Goal: Task Accomplishment & Management: Use online tool/utility

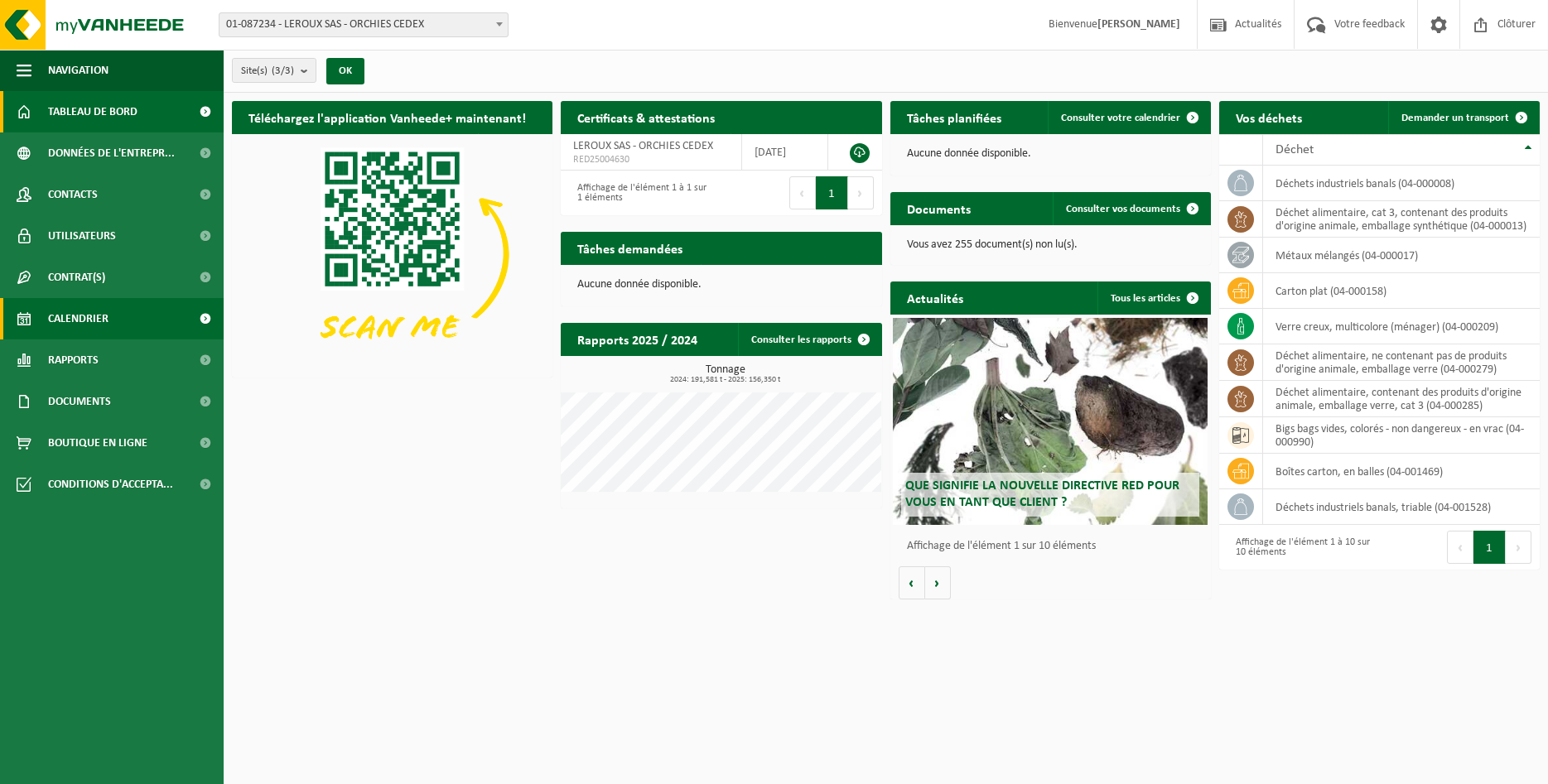
click at [86, 318] on span "Calendrier" at bounding box center [78, 318] width 60 height 41
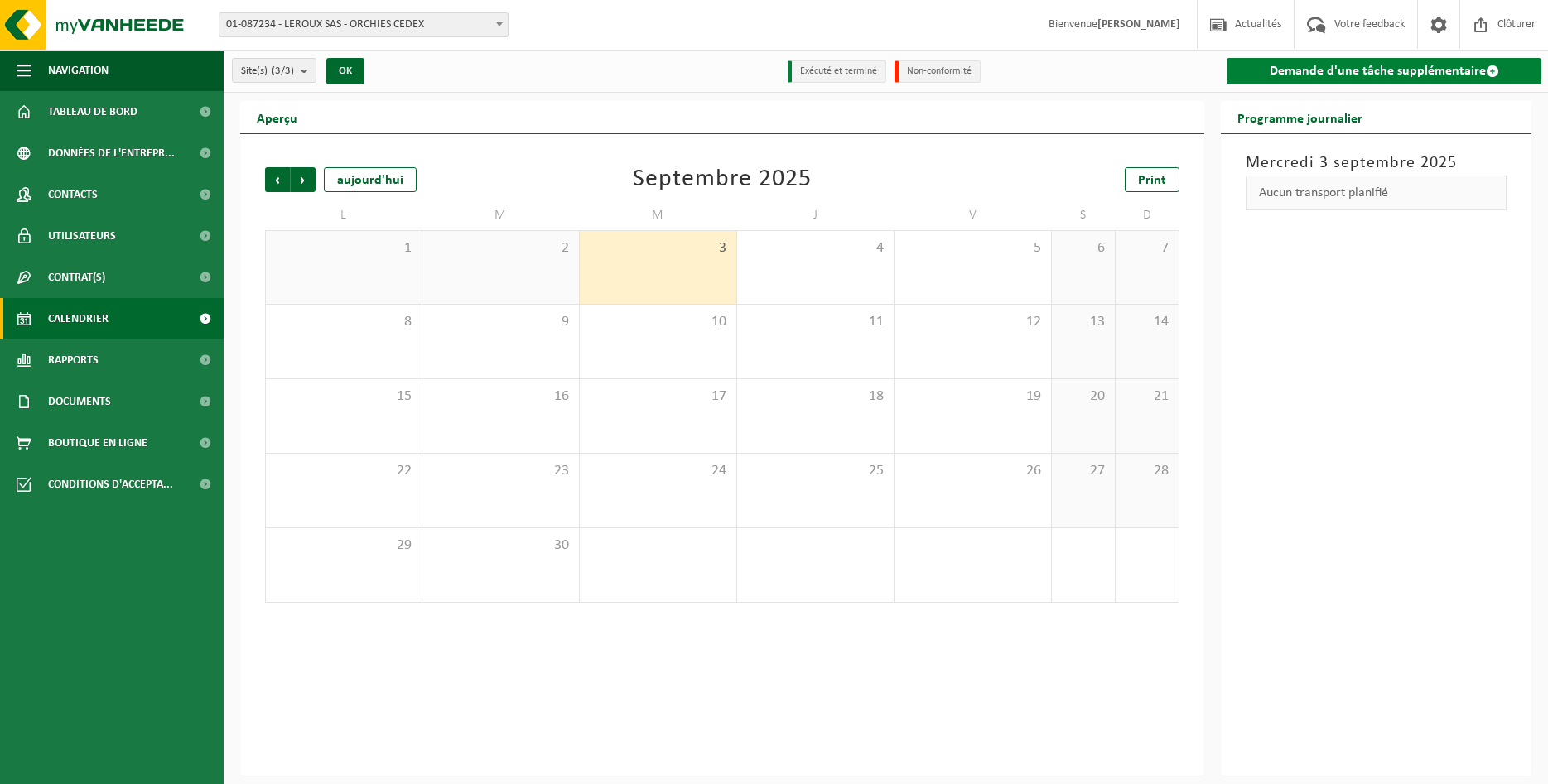
click at [1365, 73] on link "Demande d'une tâche supplémentaire" at bounding box center [1384, 71] width 315 height 27
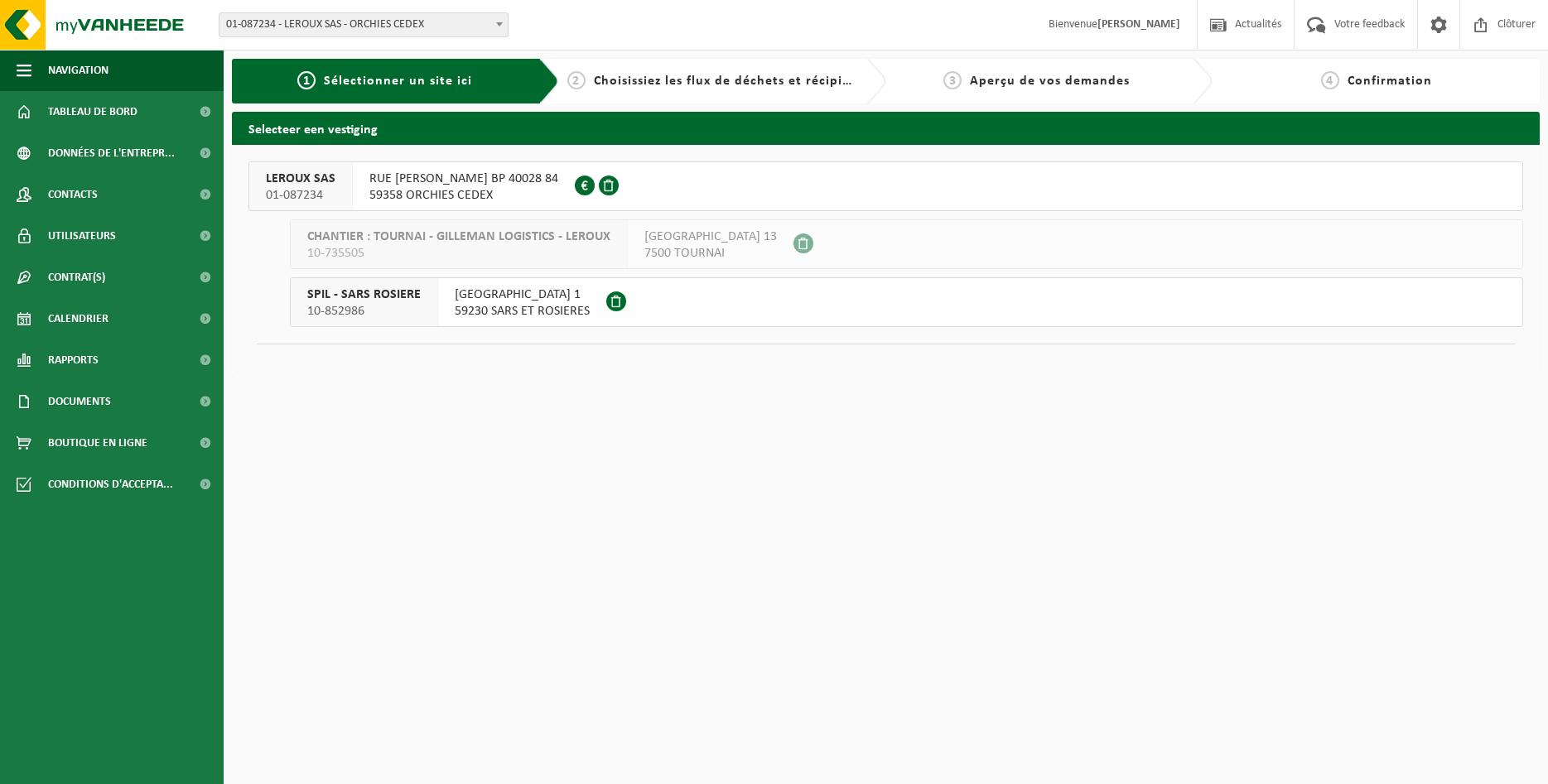
click at [460, 191] on span "59358 ORCHIES CEDEX" at bounding box center [464, 196] width 189 height 17
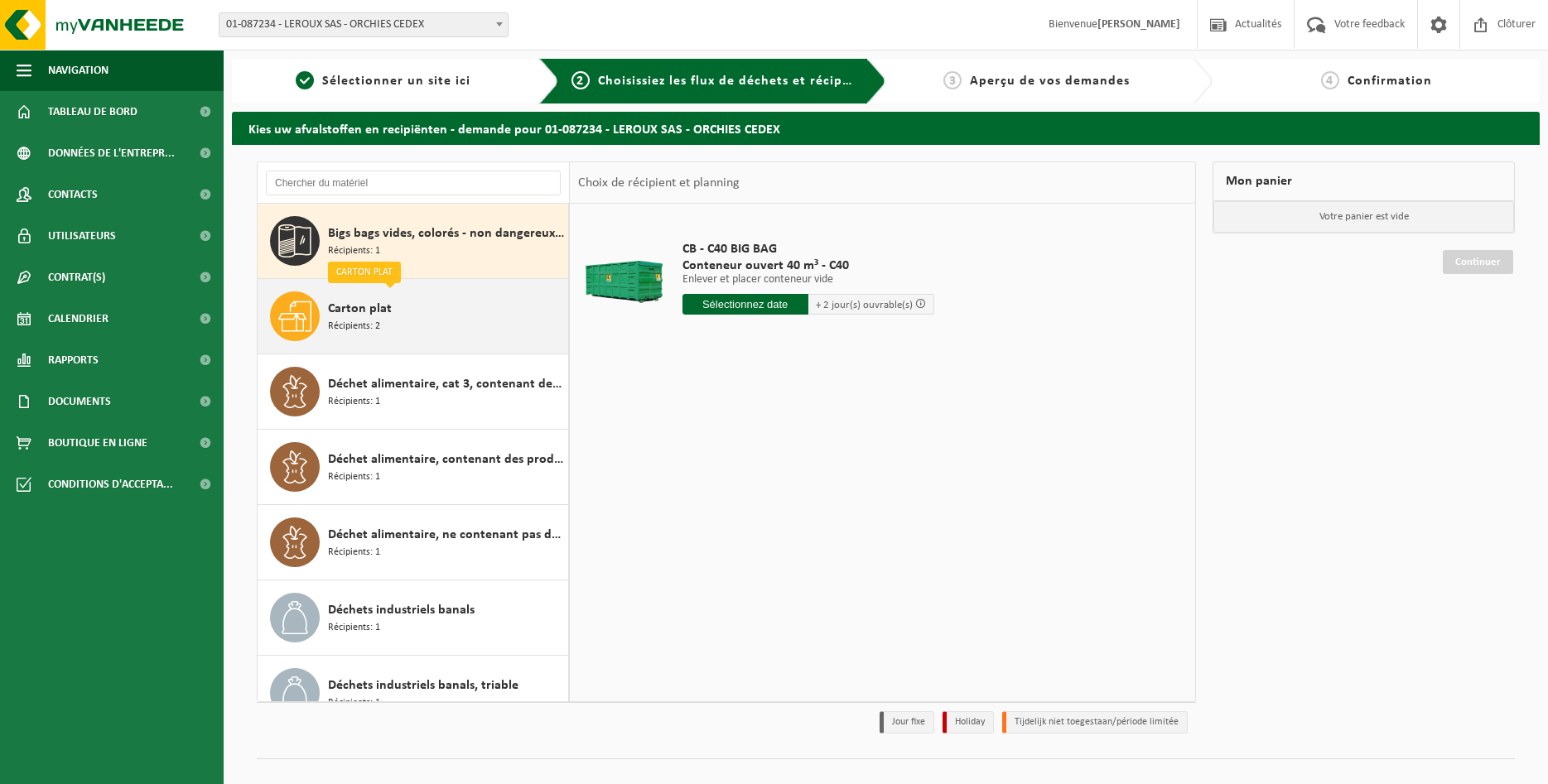
click at [471, 325] on div "Carton plat Récipients: 2" at bounding box center [446, 315] width 236 height 49
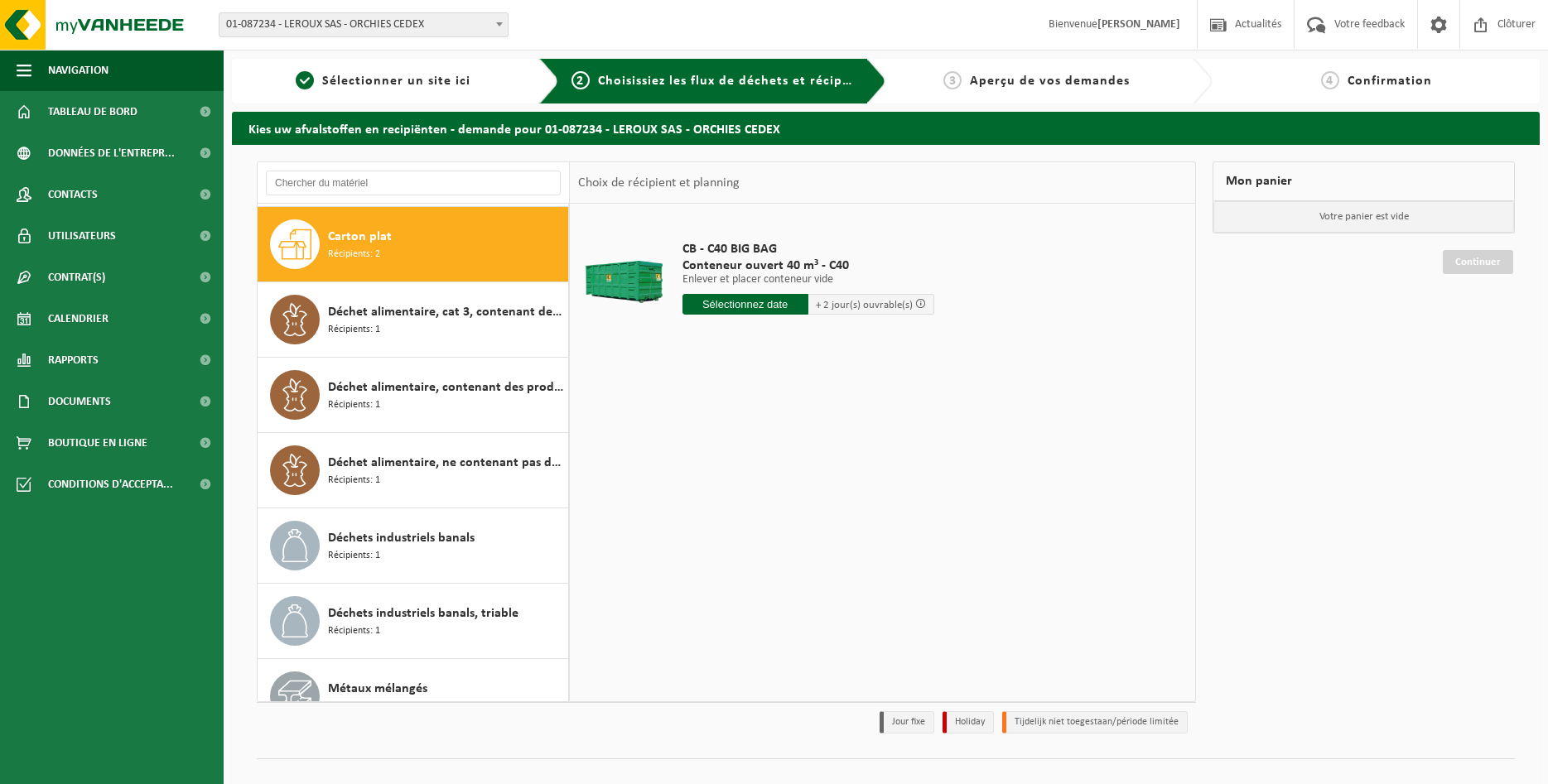
scroll to position [75, 0]
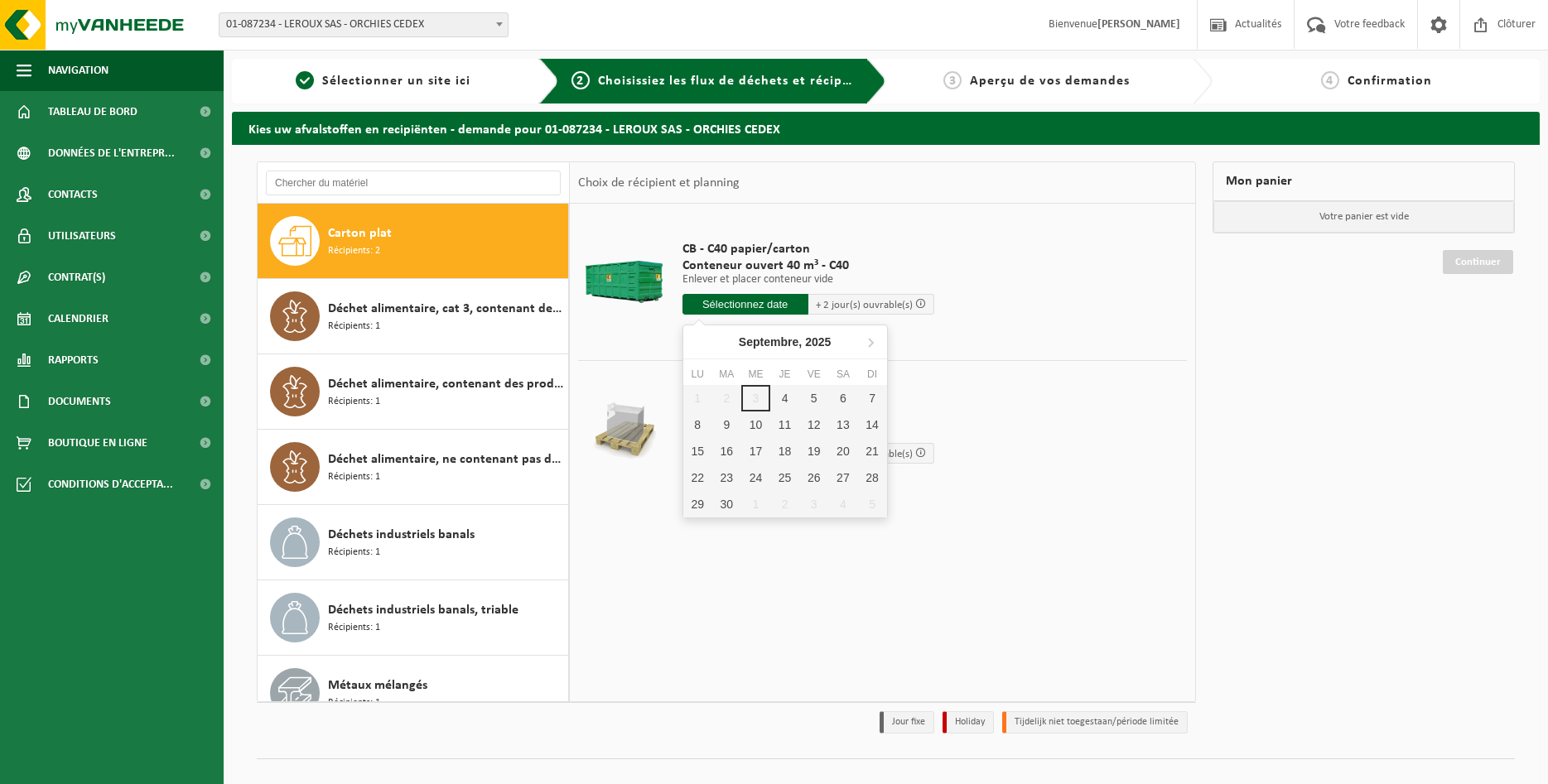
click at [760, 305] on input "text" at bounding box center [745, 304] width 126 height 21
click at [707, 426] on div "8" at bounding box center [697, 425] width 29 height 27
type input "à partir de 2025-09-08"
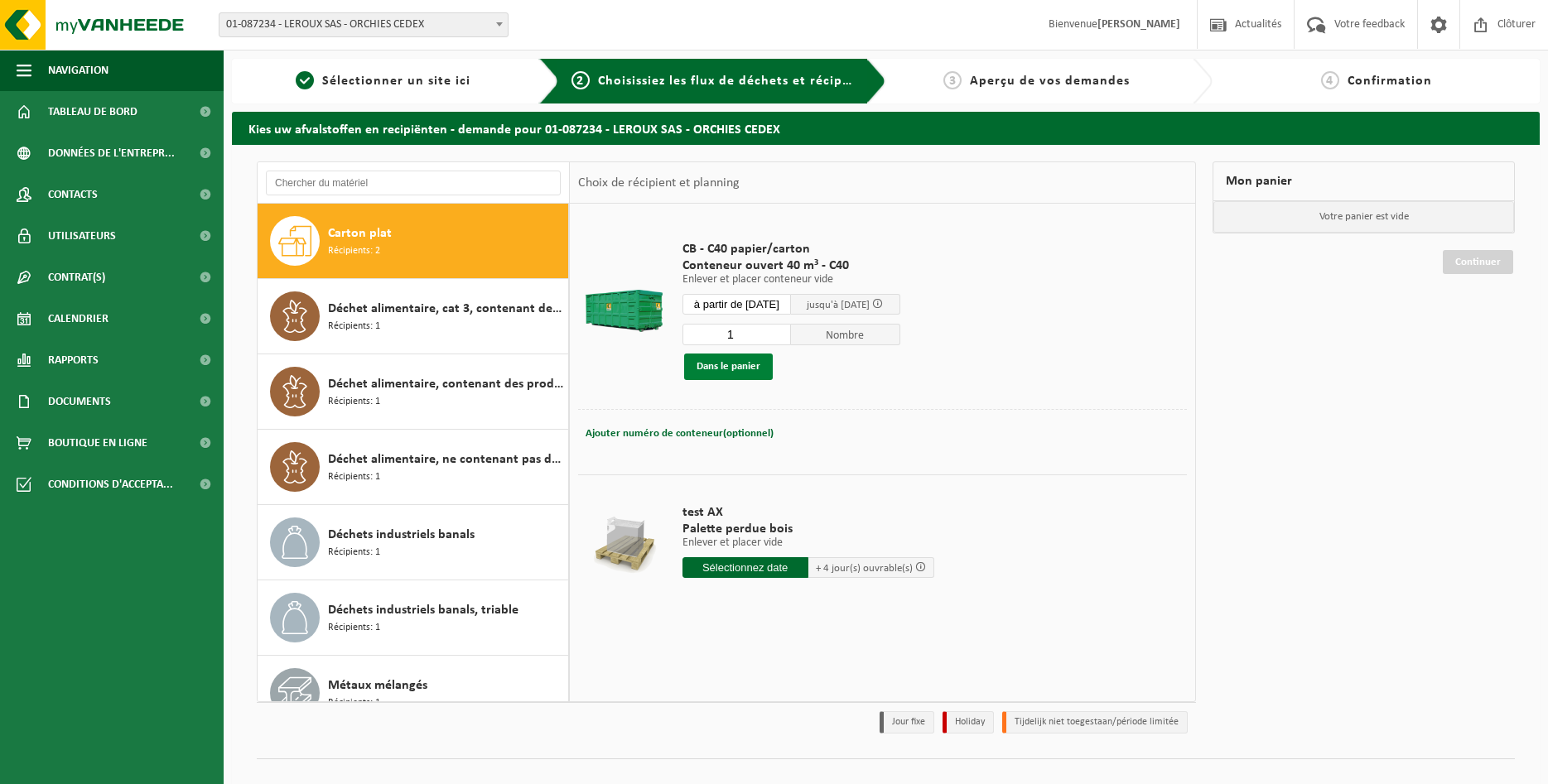
click at [738, 367] on button "Dans le panier" at bounding box center [728, 367] width 89 height 27
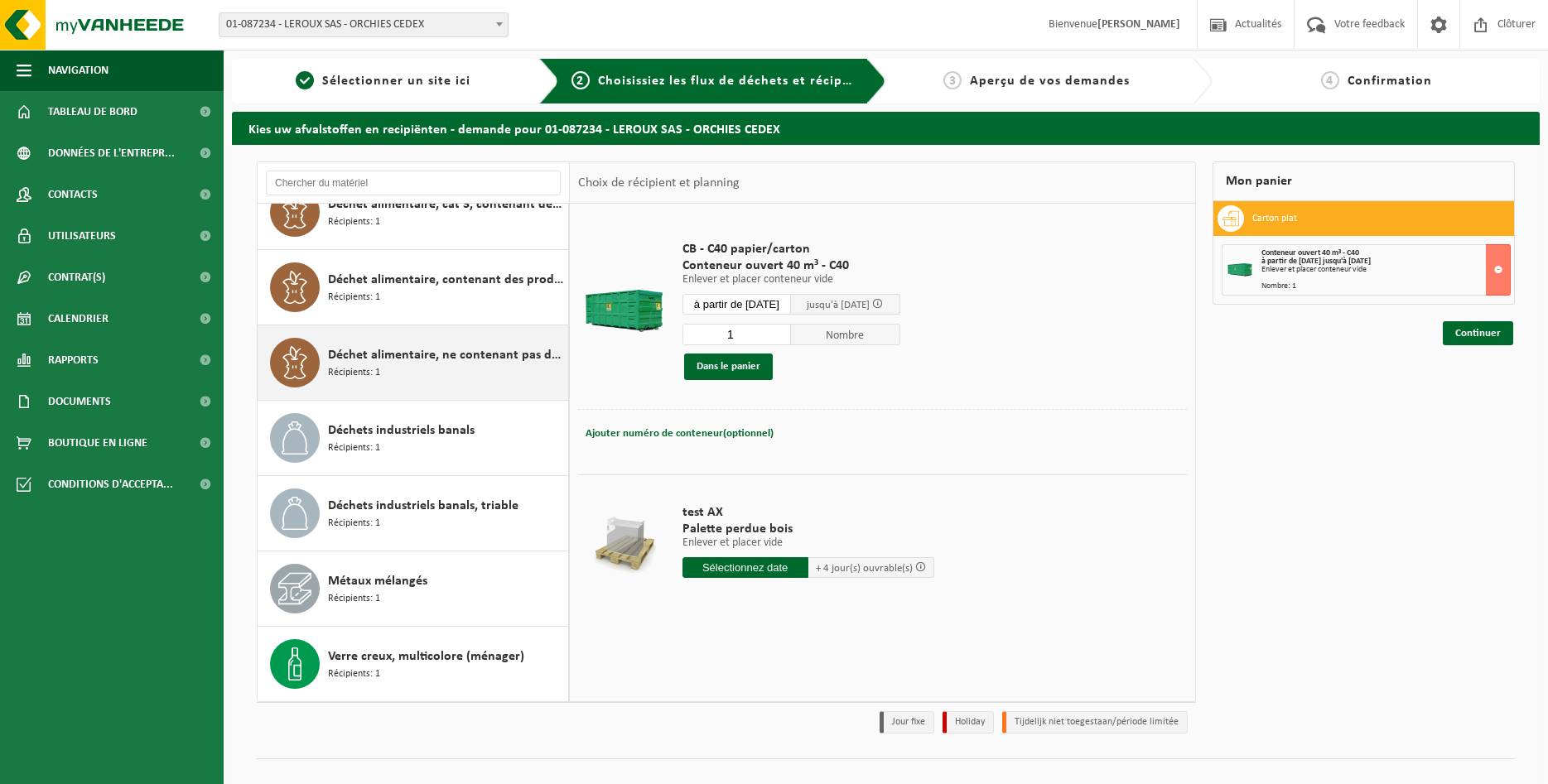
scroll to position [0, 0]
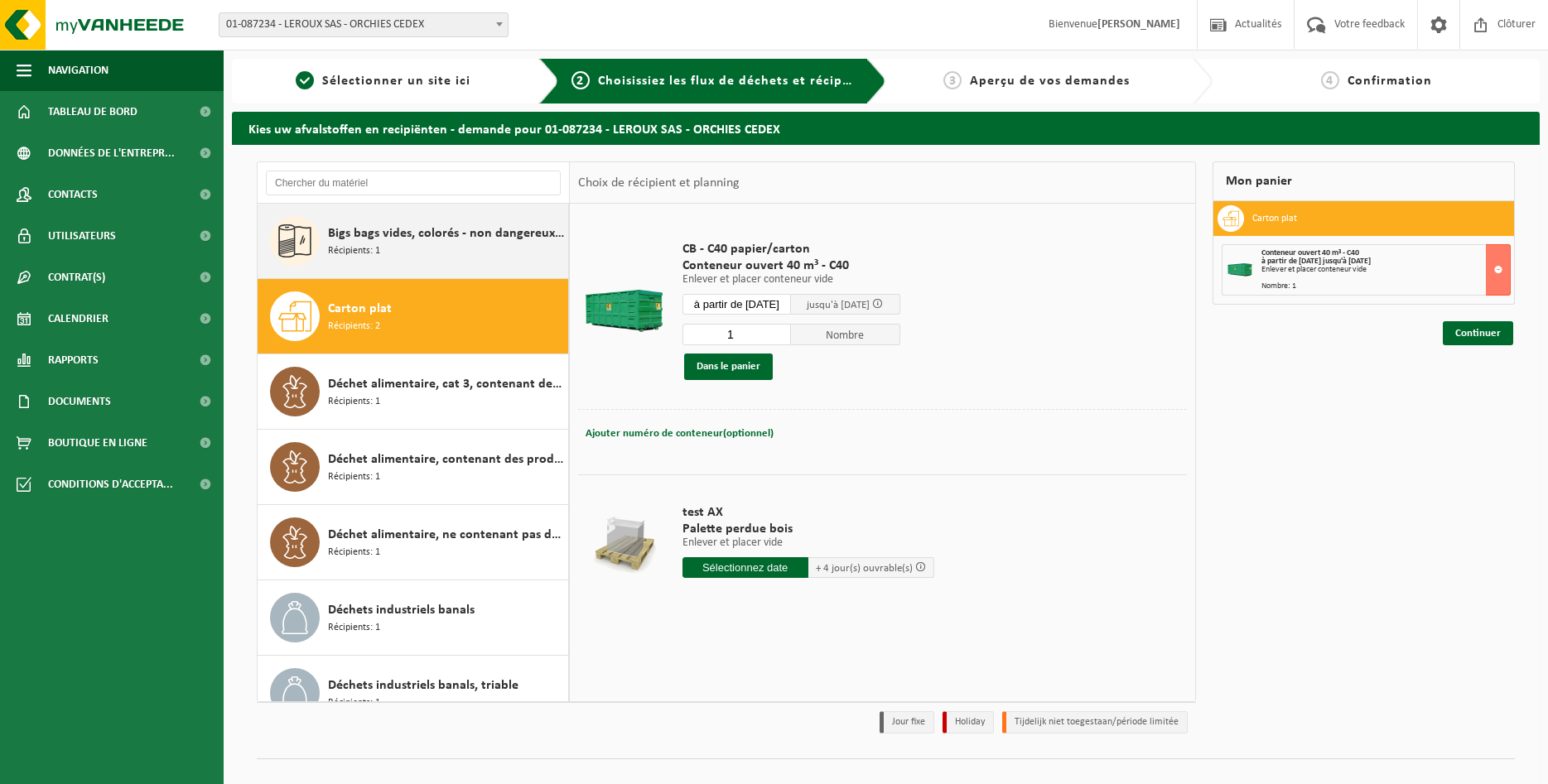
click at [423, 236] on span "Bigs bags vides, colorés - non dangereux - en vrac" at bounding box center [446, 233] width 236 height 20
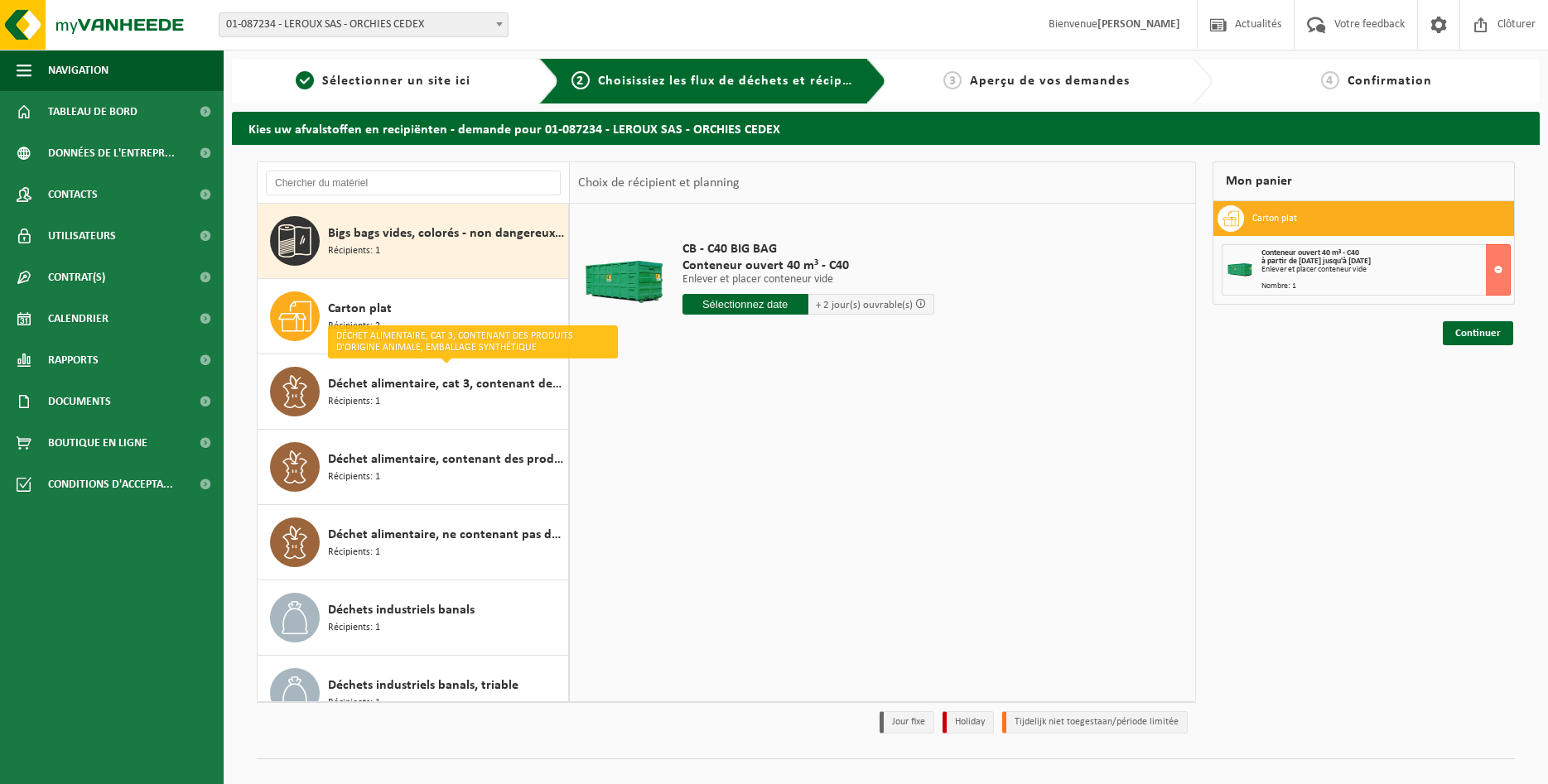
drag, startPoint x: 406, startPoint y: 237, endPoint x: 424, endPoint y: 236, distance: 18.0
click at [408, 236] on span "Bigs bags vides, colorés - non dangereux - en vrac" at bounding box center [446, 233] width 236 height 20
click at [727, 304] on input "text" at bounding box center [745, 304] width 126 height 21
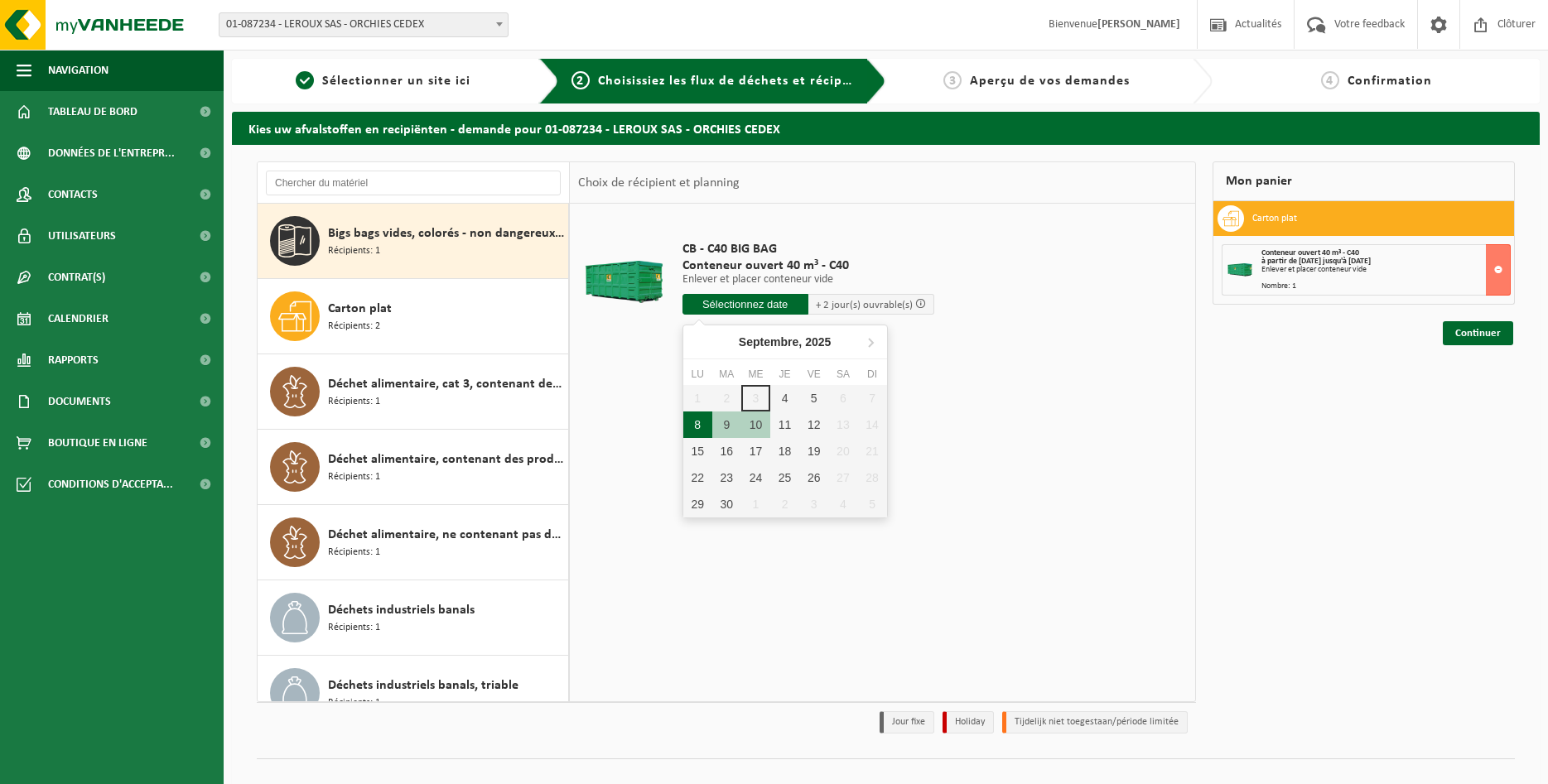
click at [696, 432] on div "8" at bounding box center [697, 425] width 29 height 27
type input "à partir de 2025-09-08"
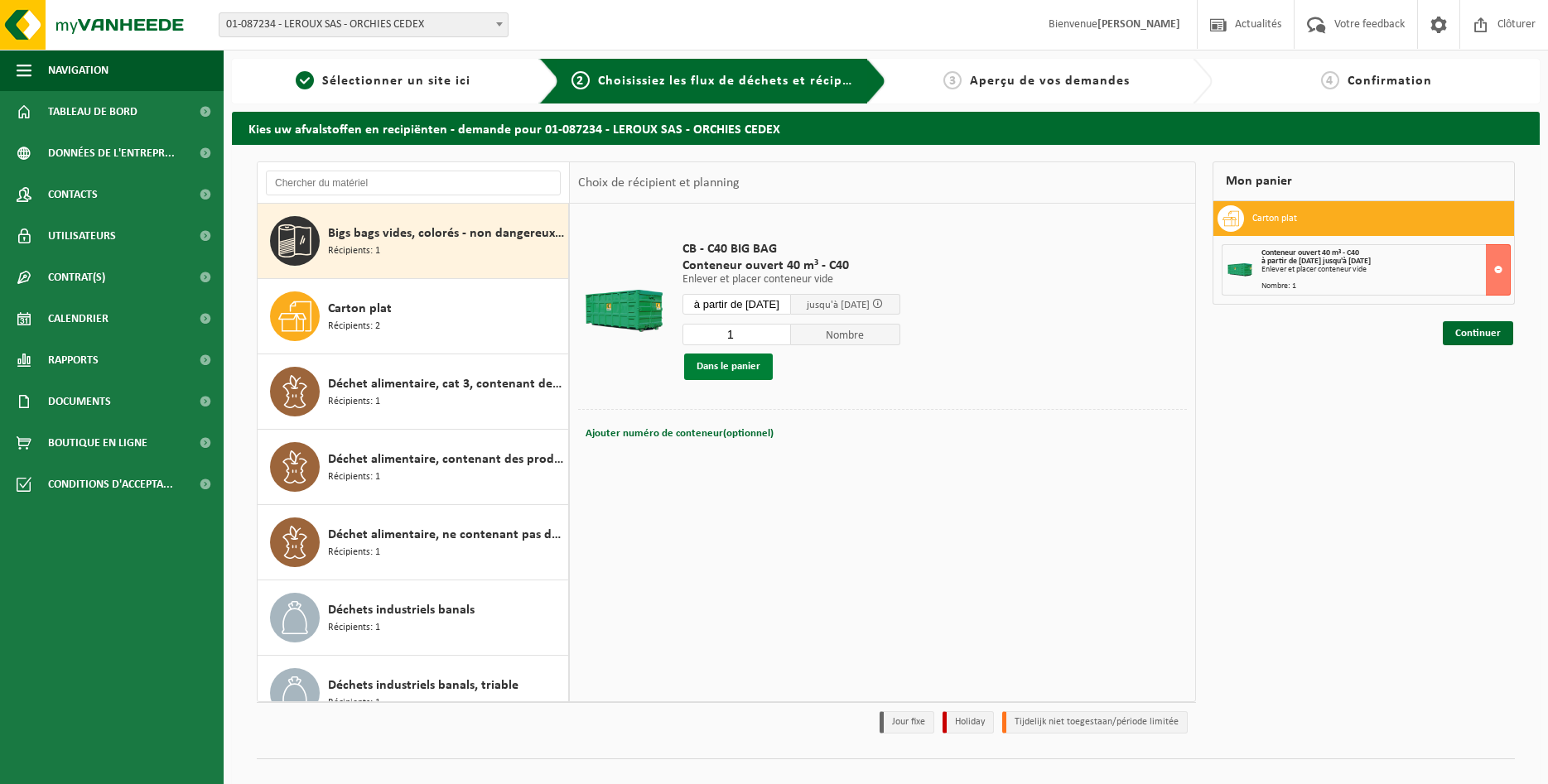
click at [745, 361] on button "Dans le panier" at bounding box center [728, 367] width 89 height 27
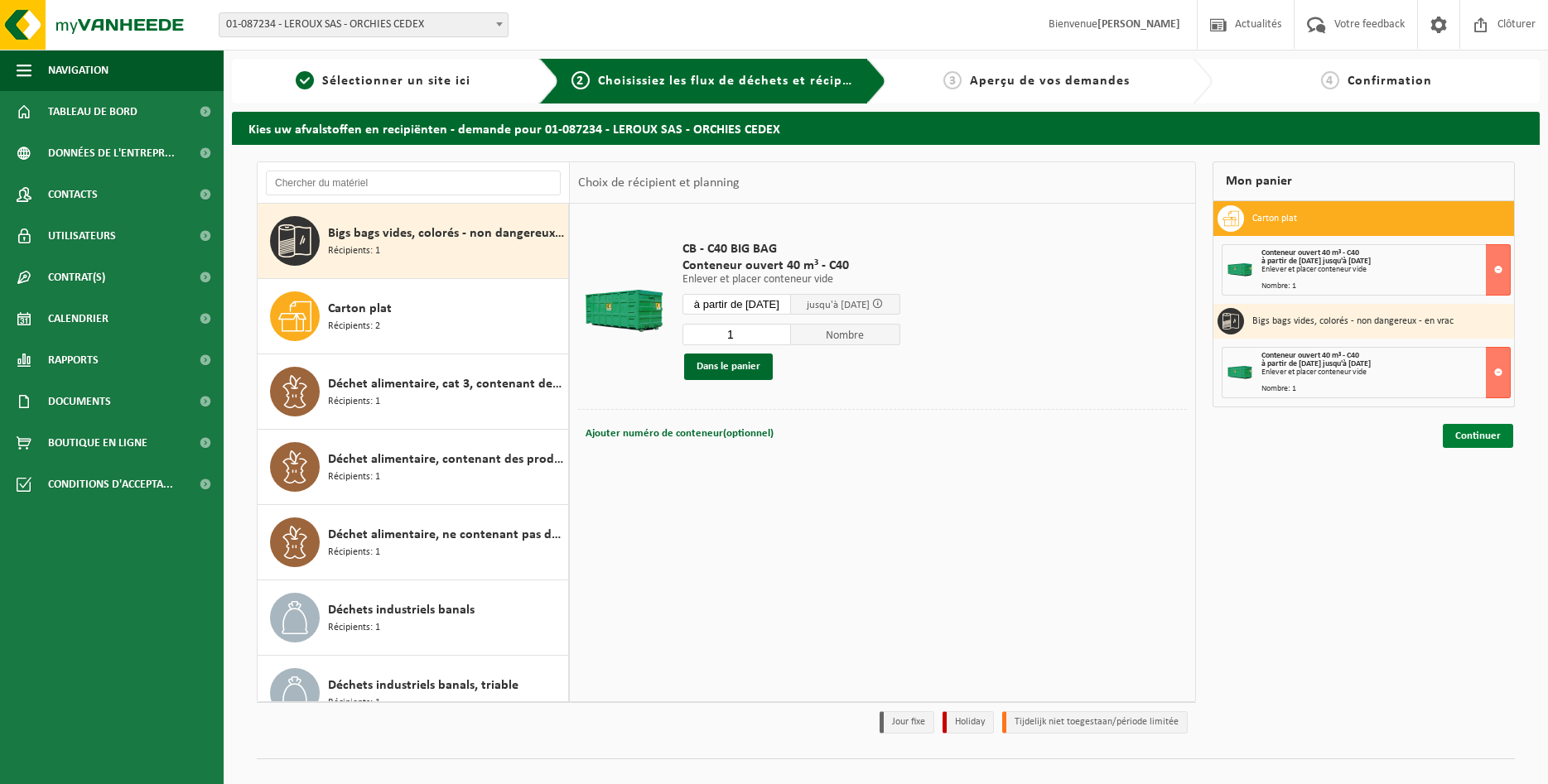
click at [1471, 438] on link "Continuer" at bounding box center [1478, 436] width 70 height 24
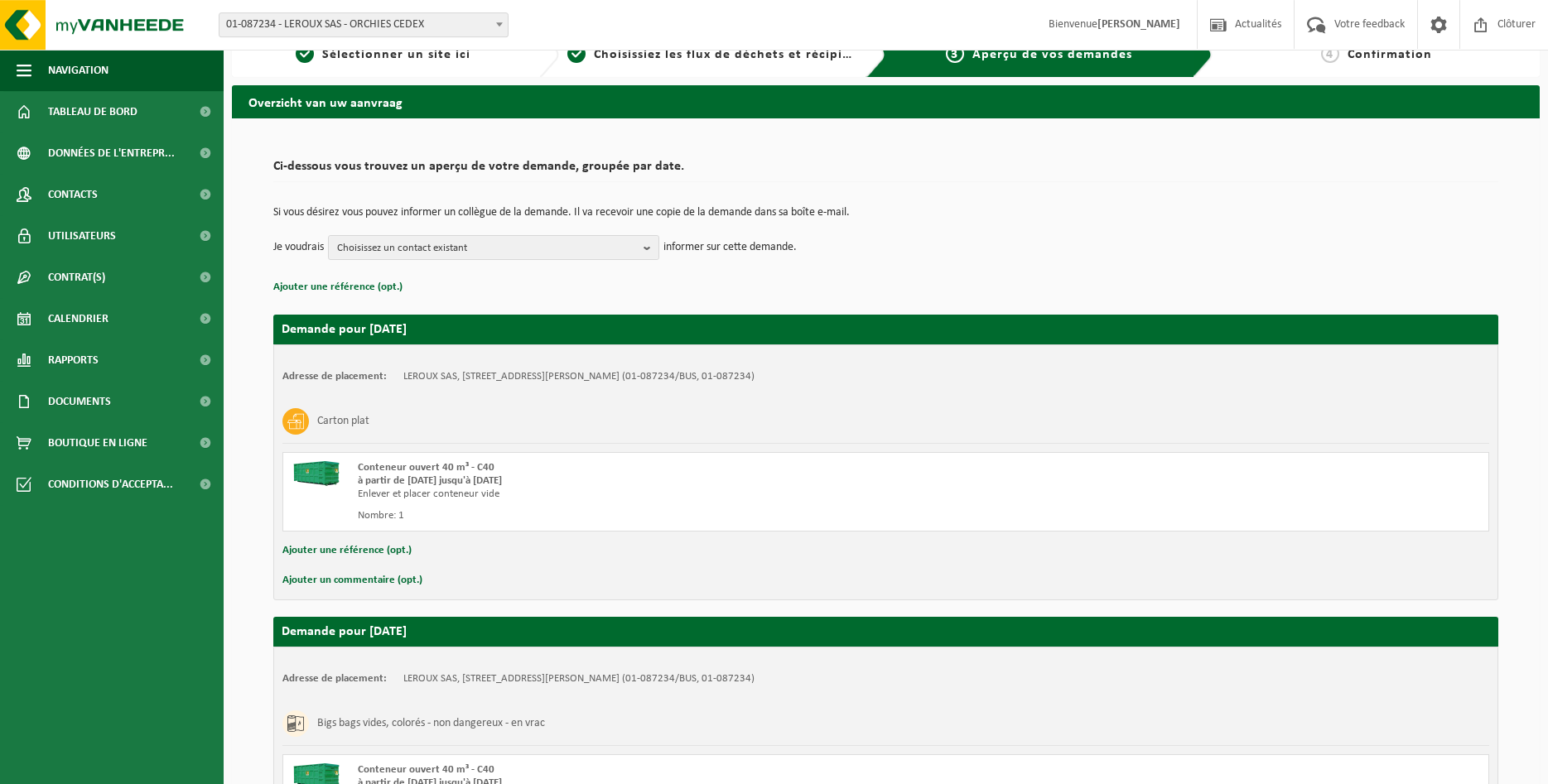
scroll to position [220, 0]
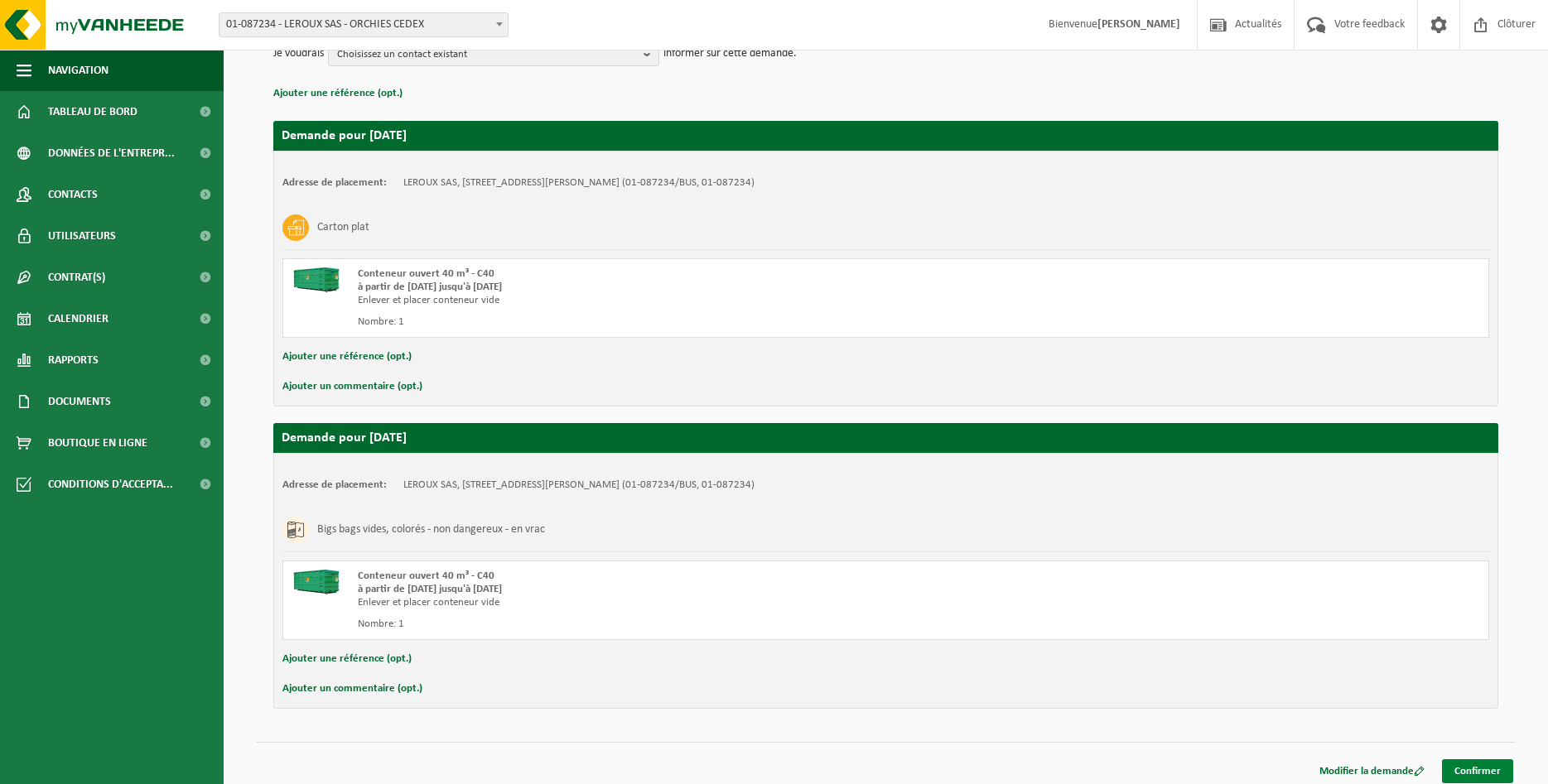
click at [1471, 771] on link "Confirmer" at bounding box center [1477, 771] width 71 height 24
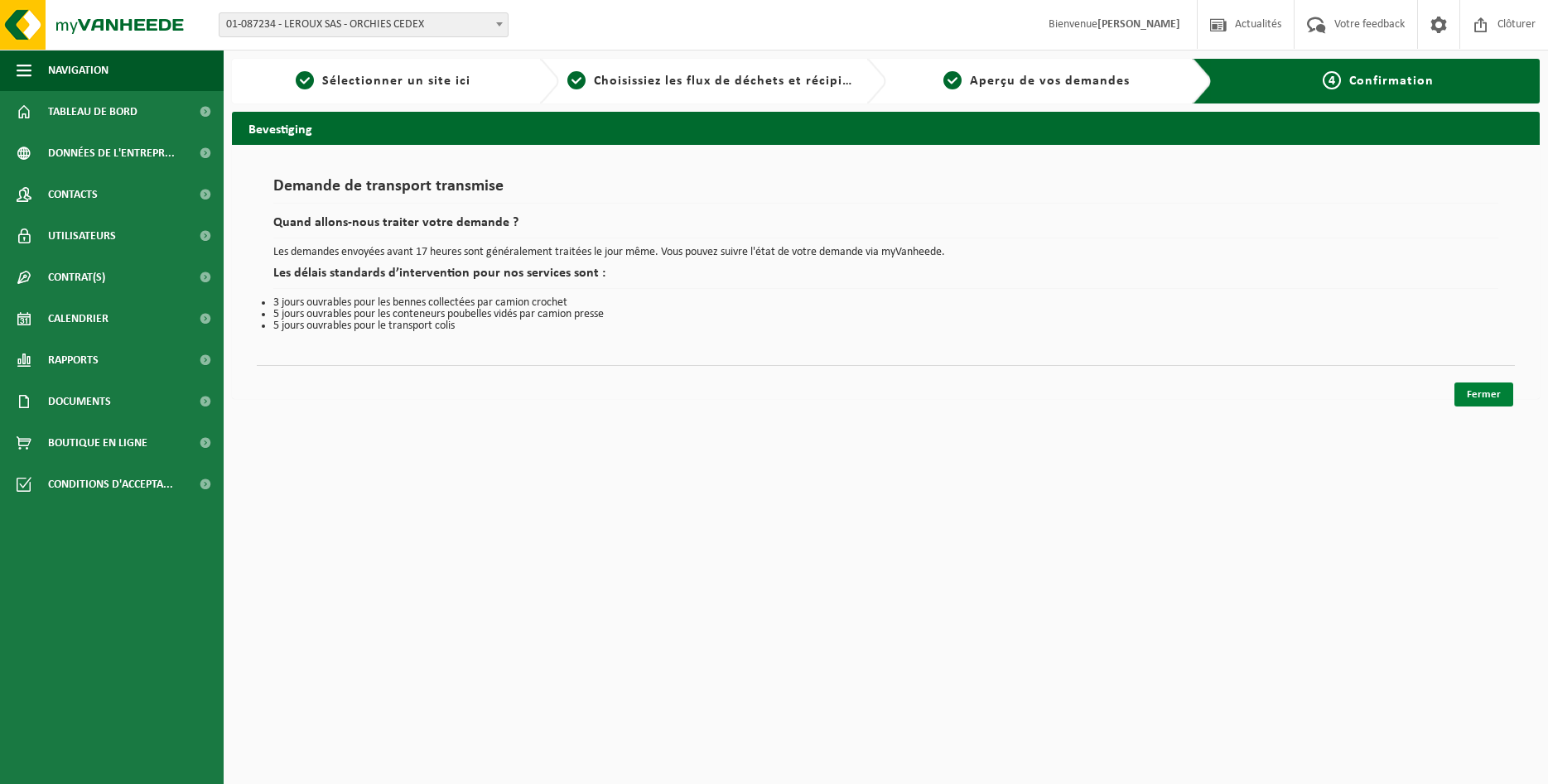
click at [1487, 399] on link "Fermer" at bounding box center [1484, 394] width 59 height 24
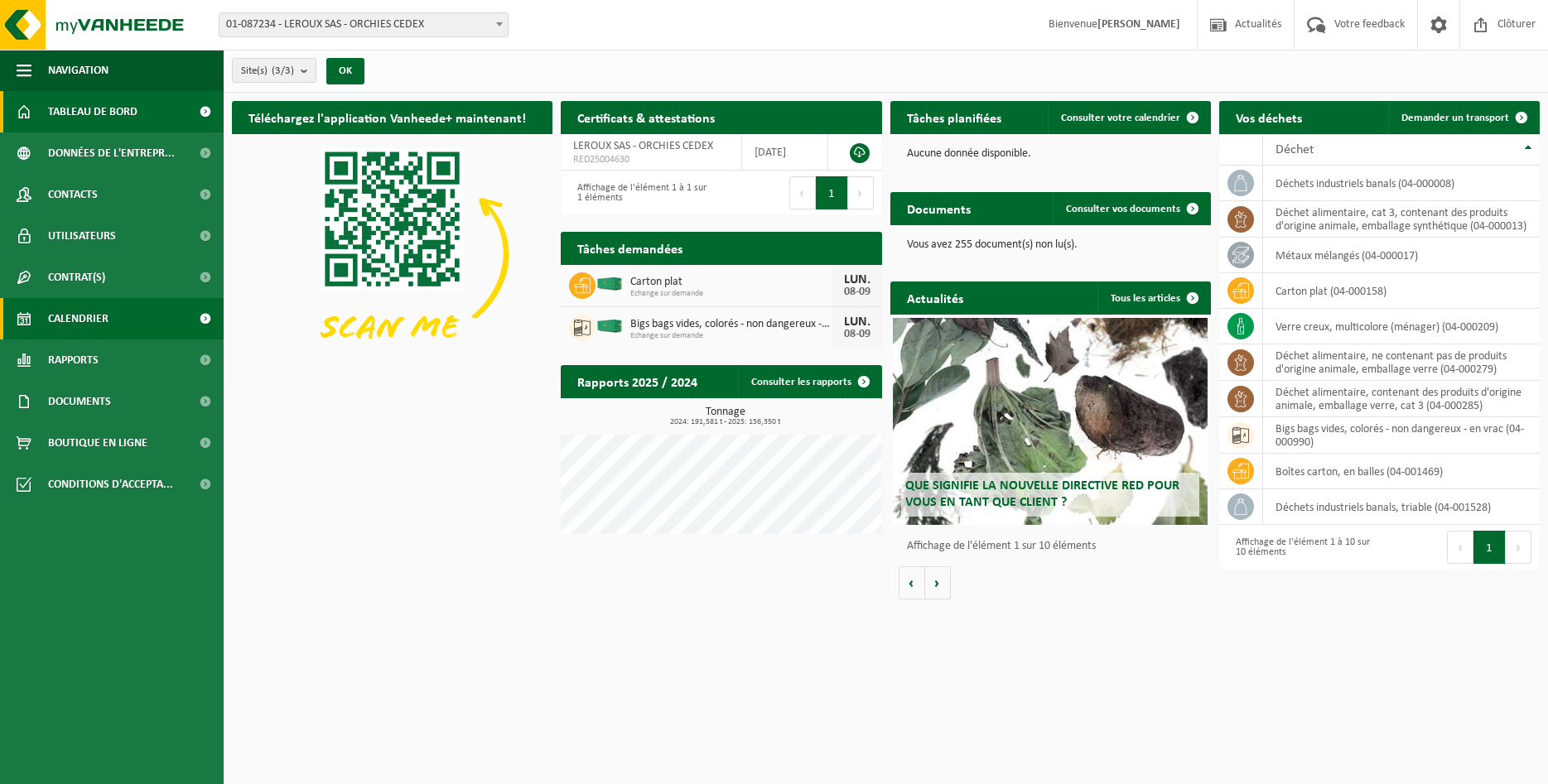
click at [44, 316] on link "Calendrier" at bounding box center [111, 318] width 223 height 41
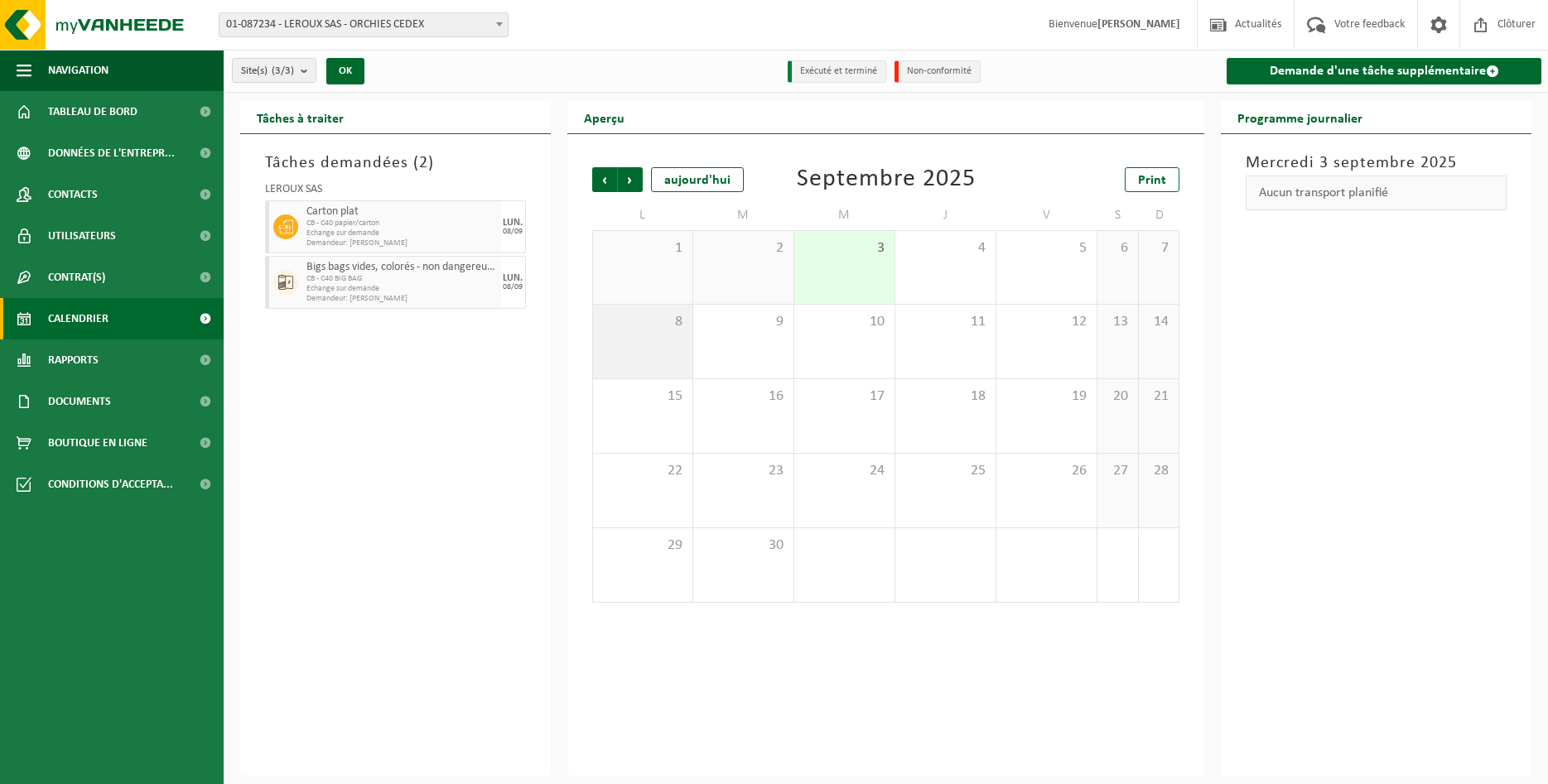
click at [643, 335] on div "8" at bounding box center [643, 341] width 100 height 74
click at [1409, 74] on link "Demande d'une tâche supplémentaire" at bounding box center [1384, 71] width 315 height 27
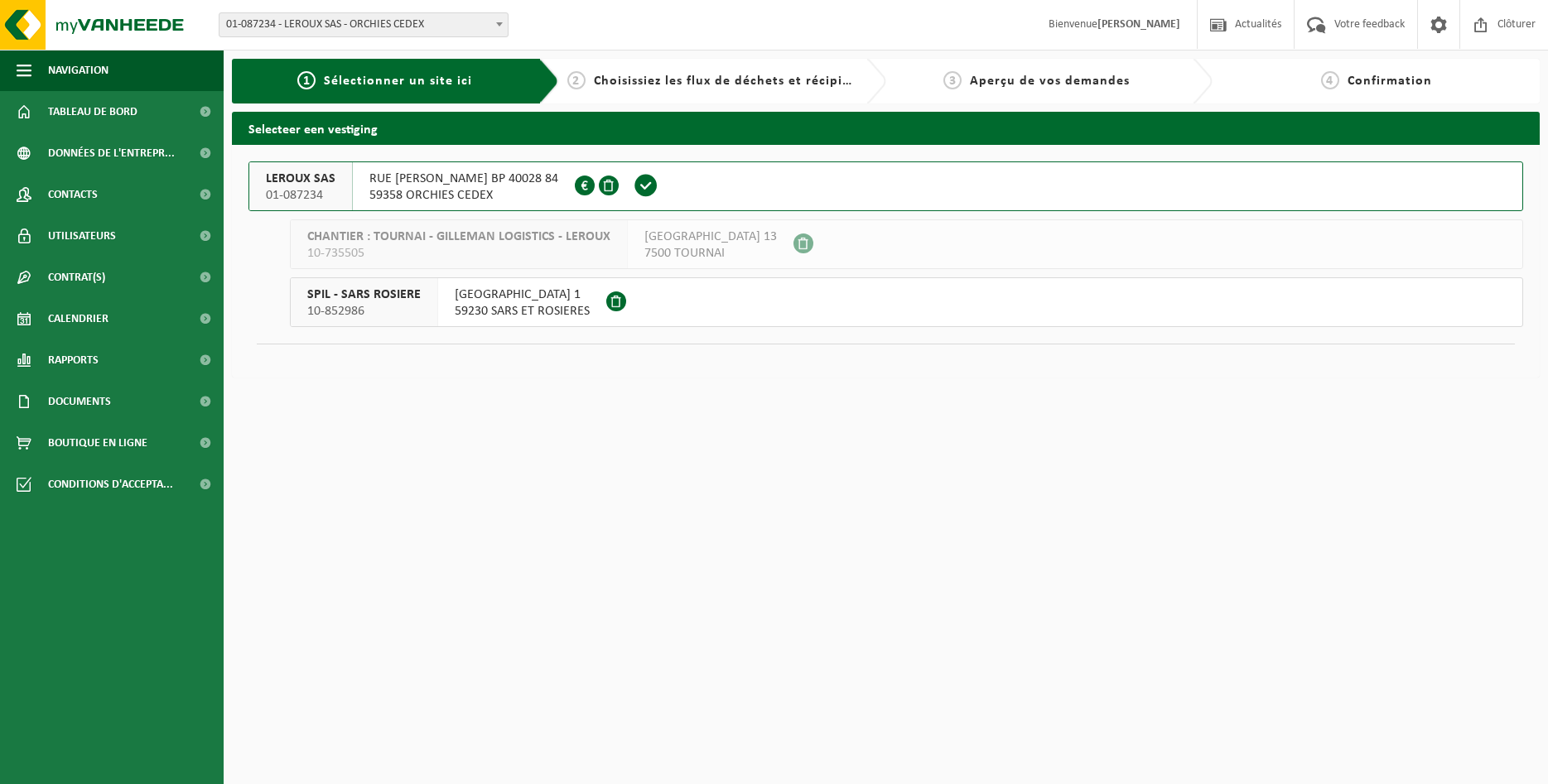
click at [536, 187] on span "RUE FRANCOIS HERBO BP 40028 84" at bounding box center [464, 179] width 189 height 17
